Goal: Information Seeking & Learning: Check status

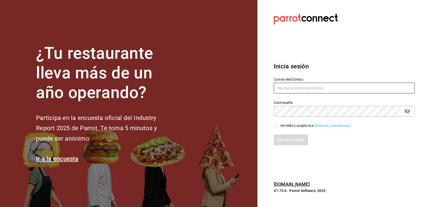
type input "multiuser@adamanta.com"
click at [281, 125] on div "He leído y acepto los Términos y condiciones." at bounding box center [317, 125] width 72 height 5
click at [279, 125] on input "He leído y acepto los Términos y condiciones." at bounding box center [276, 125] width 5 height 5
checkbox input "true"
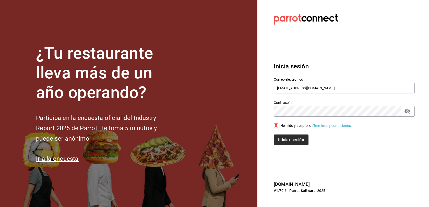
click at [291, 144] on button "Iniciar sesión" at bounding box center [291, 140] width 35 height 11
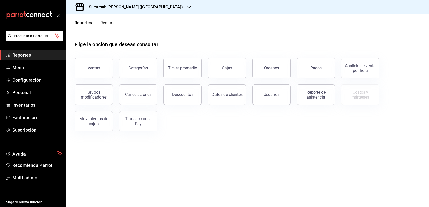
click at [156, 11] on div "Sucursal: [PERSON_NAME] ([GEOGRAPHIC_DATA])" at bounding box center [132, 7] width 123 height 14
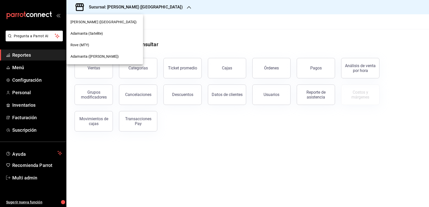
click at [103, 58] on span "Adamanta ([PERSON_NAME])" at bounding box center [95, 56] width 48 height 5
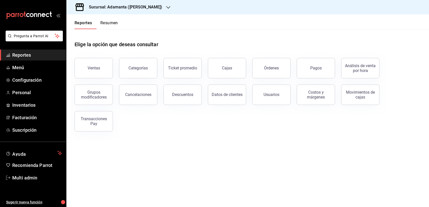
click at [93, 67] on div "Ventas" at bounding box center [90, 65] width 44 height 27
click at [94, 71] on div "Ventas" at bounding box center [94, 68] width 13 height 5
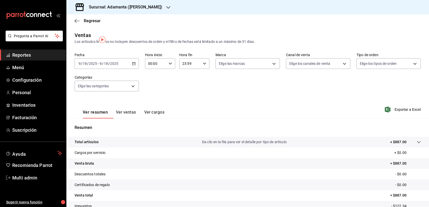
click at [135, 119] on button "Ver ventas" at bounding box center [126, 114] width 20 height 9
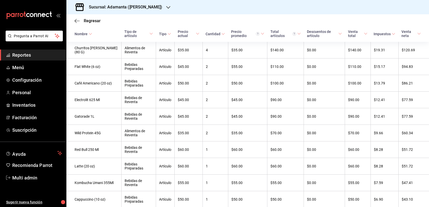
scroll to position [53, 0]
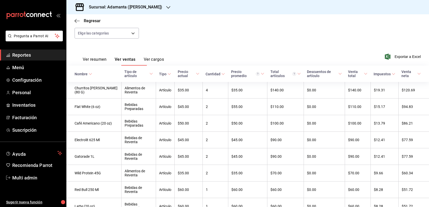
click at [107, 66] on button "Ver resumen" at bounding box center [95, 61] width 24 height 9
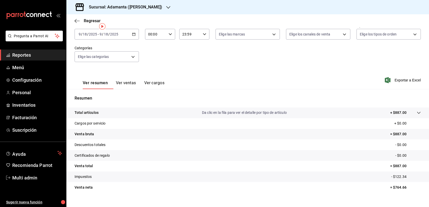
scroll to position [8, 0]
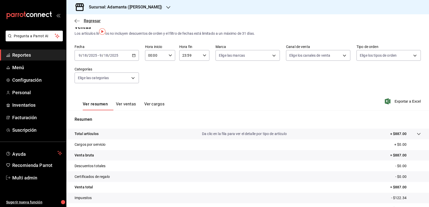
click at [85, 22] on span "Regresar" at bounding box center [92, 20] width 17 height 5
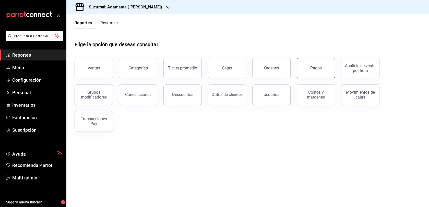
click at [313, 71] on div "Pagos" at bounding box center [315, 68] width 11 height 5
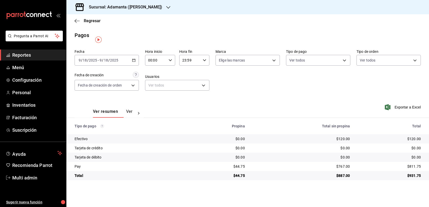
click at [406, 142] on div "$120.00" at bounding box center [389, 138] width 63 height 5
click at [139, 64] on div "[DATE] [DATE] - [DATE] [DATE]" at bounding box center [107, 60] width 64 height 11
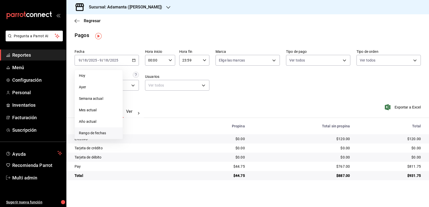
click at [94, 135] on span "Rango de fechas" at bounding box center [99, 133] width 40 height 5
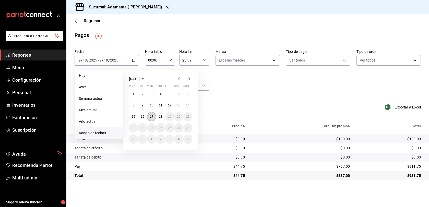
click at [156, 119] on button "17" at bounding box center [151, 116] width 9 height 9
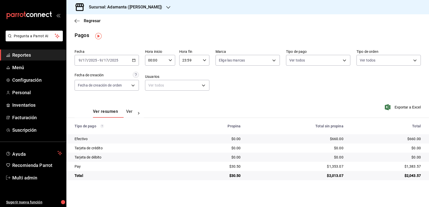
click at [136, 62] on icon "button" at bounding box center [134, 61] width 4 height 4
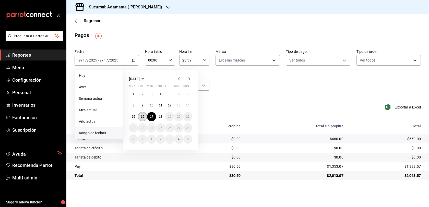
click at [144, 118] on abbr "16" at bounding box center [142, 117] width 3 height 4
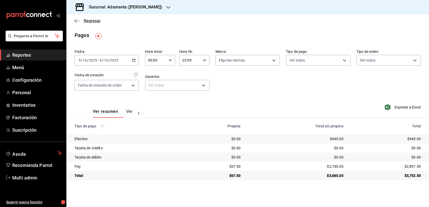
click at [90, 20] on span "Regresar" at bounding box center [92, 20] width 17 height 5
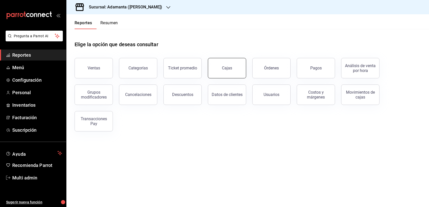
click at [225, 78] on link "Cajas" at bounding box center [227, 68] width 38 height 20
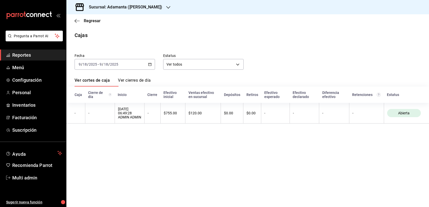
click at [110, 87] on link "Ver cortes de caja" at bounding box center [92, 82] width 35 height 9
click at [155, 70] on div "[DATE] [DATE] - [DATE] [DATE]" at bounding box center [115, 64] width 80 height 11
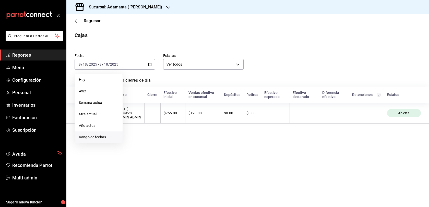
click at [102, 140] on span "Rango de fechas" at bounding box center [99, 137] width 40 height 5
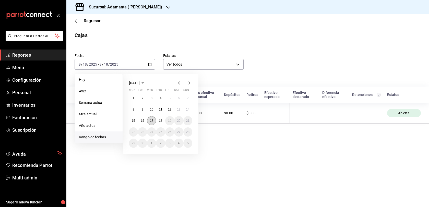
click at [153, 123] on abbr "17" at bounding box center [151, 121] width 3 height 4
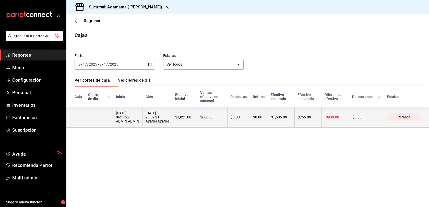
scroll to position [4, 0]
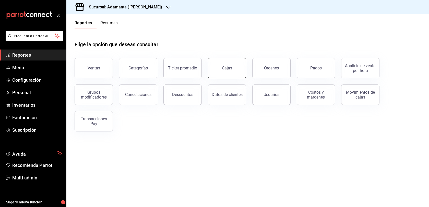
click at [240, 78] on link "Cajas" at bounding box center [227, 68] width 38 height 20
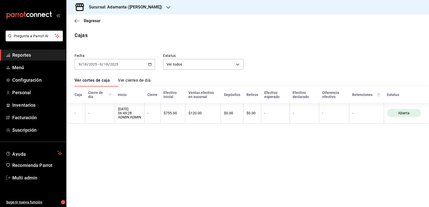
click at [138, 66] on div "[DATE] [DATE] - [DATE] [DATE]" at bounding box center [115, 64] width 80 height 11
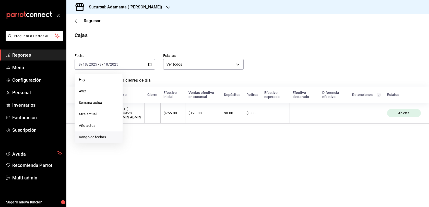
click at [101, 138] on span "Rango de fechas" at bounding box center [99, 137] width 40 height 5
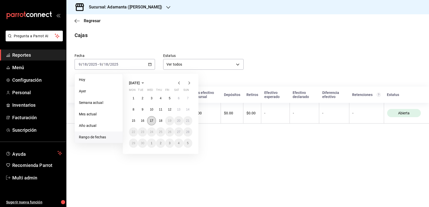
click at [156, 121] on button "17" at bounding box center [151, 120] width 9 height 9
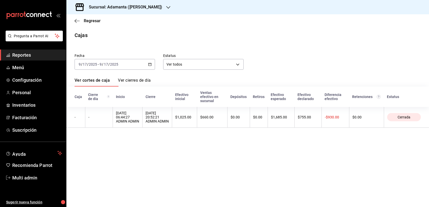
click at [149, 66] on icon "button" at bounding box center [150, 65] width 4 height 4
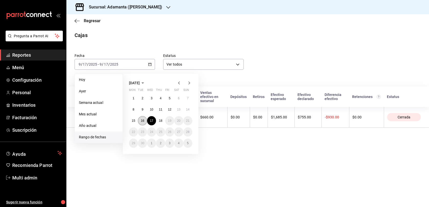
click at [144, 121] on abbr "16" at bounding box center [142, 121] width 3 height 4
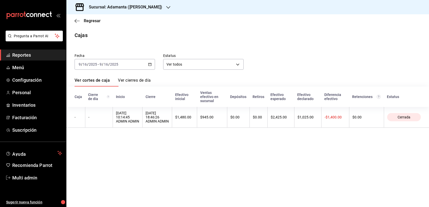
click at [150, 66] on icon "button" at bounding box center [150, 65] width 4 height 4
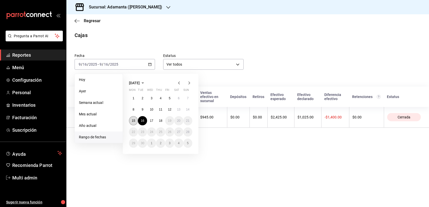
click at [135, 123] on abbr "15" at bounding box center [133, 121] width 3 height 4
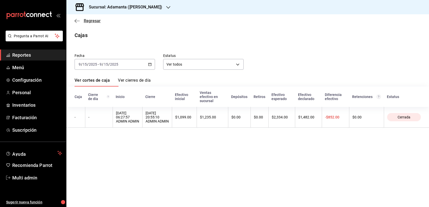
click at [94, 20] on span "Regresar" at bounding box center [92, 20] width 17 height 5
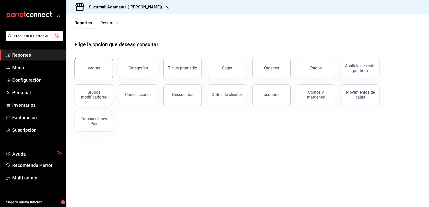
click at [109, 75] on button "Ventas" at bounding box center [94, 68] width 38 height 20
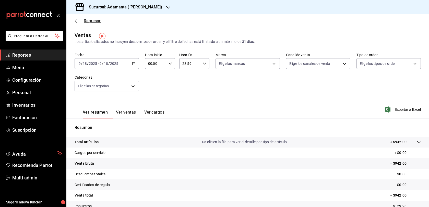
click at [82, 20] on span "Regresar" at bounding box center [88, 20] width 26 height 5
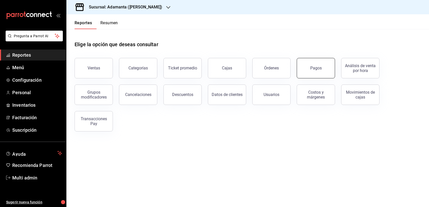
click at [309, 76] on button "Pagos" at bounding box center [316, 68] width 38 height 20
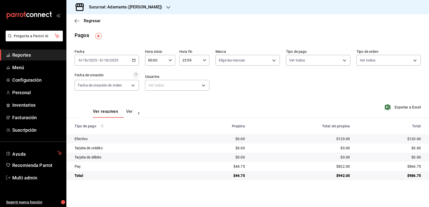
click at [139, 59] on div "[DATE] [DATE] - [DATE] [DATE]" at bounding box center [107, 60] width 64 height 11
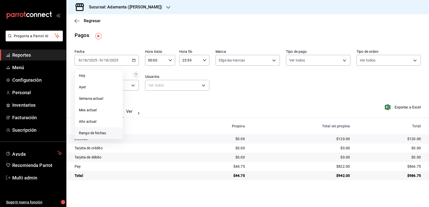
click at [111, 134] on span "Rango de fechas" at bounding box center [99, 133] width 40 height 5
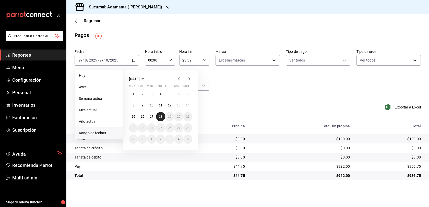
click at [162, 118] on abbr "18" at bounding box center [160, 117] width 3 height 4
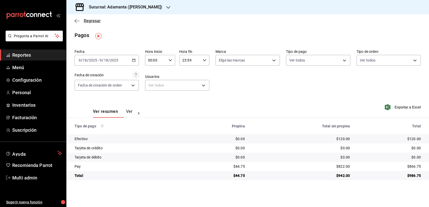
click at [95, 20] on span "Regresar" at bounding box center [92, 20] width 17 height 5
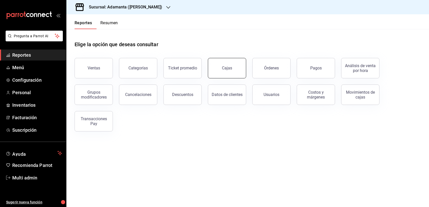
click at [220, 72] on link "Cajas" at bounding box center [227, 68] width 38 height 20
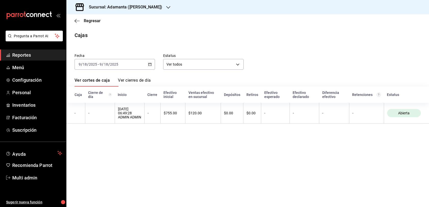
click at [150, 65] on icon "button" at bounding box center [150, 65] width 4 height 4
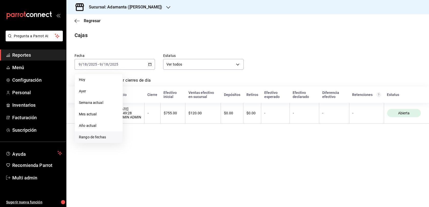
click at [98, 139] on span "Rango de fechas" at bounding box center [99, 137] width 40 height 5
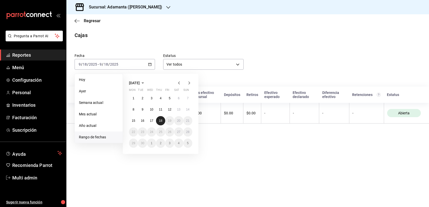
click at [161, 121] on button "18" at bounding box center [160, 120] width 9 height 9
click at [153, 122] on abbr "17" at bounding box center [151, 121] width 3 height 4
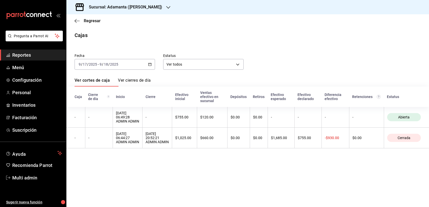
click at [137, 64] on div "[DATE] [DATE] - [DATE] [DATE]" at bounding box center [115, 64] width 80 height 11
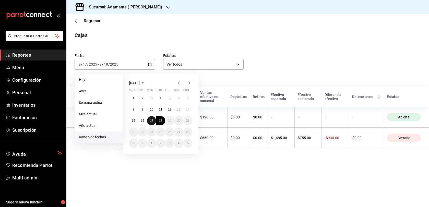
click at [153, 121] on abbr "17" at bounding box center [151, 121] width 3 height 4
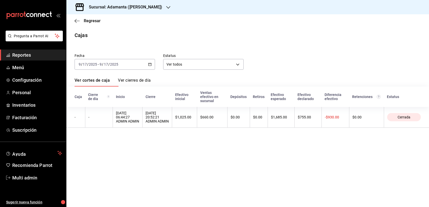
click at [150, 68] on div "[DATE] [DATE] - [DATE] [DATE]" at bounding box center [115, 64] width 80 height 11
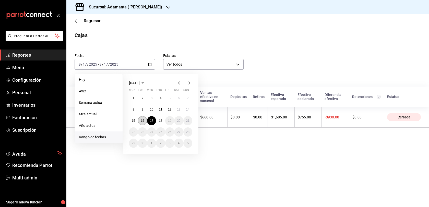
click at [147, 123] on button "16" at bounding box center [142, 120] width 9 height 9
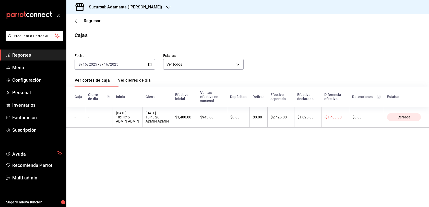
click at [149, 66] on \(Stroke\) "button" at bounding box center [149, 64] width 3 height 3
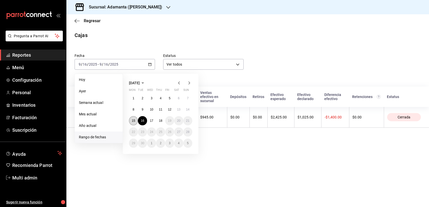
click at [137, 120] on button "15" at bounding box center [133, 120] width 9 height 9
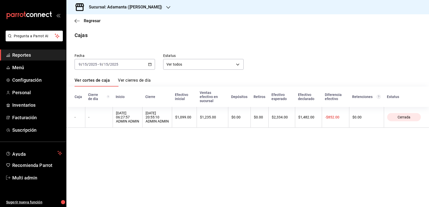
click at [153, 67] on div "[DATE] [DATE] - [DATE] [DATE]" at bounding box center [115, 64] width 80 height 11
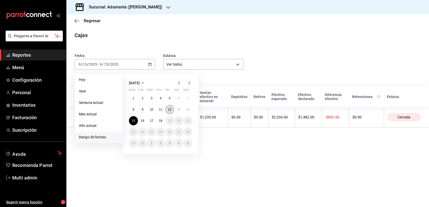
click at [171, 111] on abbr "12" at bounding box center [169, 110] width 3 height 4
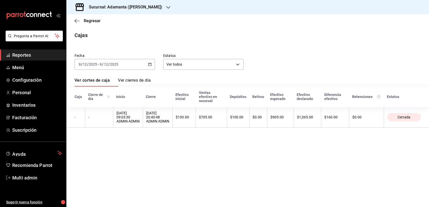
click at [152, 66] on icon "button" at bounding box center [150, 65] width 4 height 4
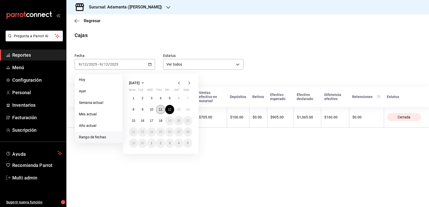
click at [162, 111] on abbr "11" at bounding box center [160, 110] width 3 height 4
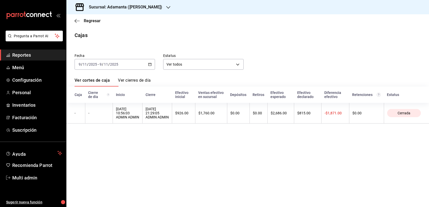
click at [150, 66] on icon "button" at bounding box center [150, 65] width 4 height 4
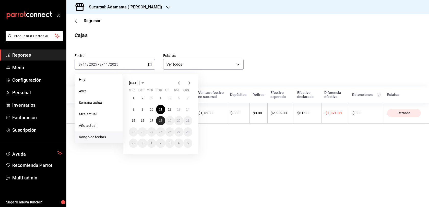
click at [162, 123] on abbr "18" at bounding box center [160, 121] width 3 height 4
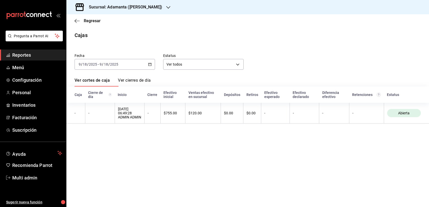
click at [153, 70] on div "[DATE] [DATE] - [DATE] [DATE]" at bounding box center [115, 64] width 80 height 11
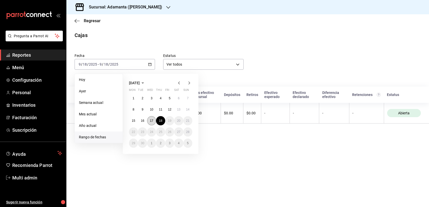
click at [155, 123] on button "17" at bounding box center [151, 120] width 9 height 9
